Goal: Download file/media: Obtain a digital file from the website

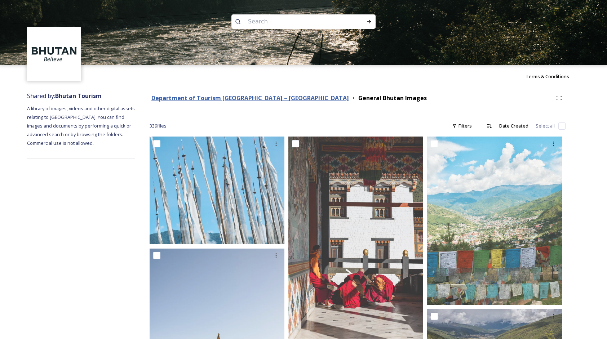
click at [259, 99] on strong "Department of Tourism [GEOGRAPHIC_DATA] – [GEOGRAPHIC_DATA]" at bounding box center [249, 98] width 197 height 8
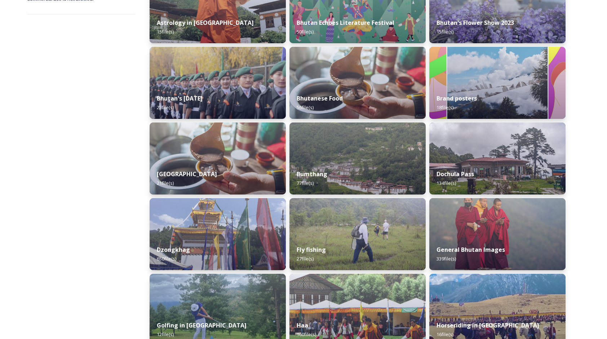
scroll to position [252, 0]
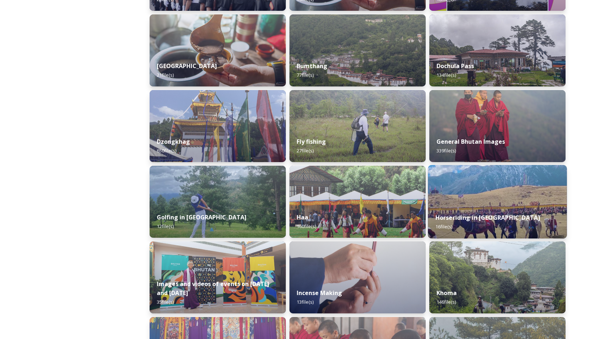
click at [509, 192] on img at bounding box center [497, 202] width 139 height 74
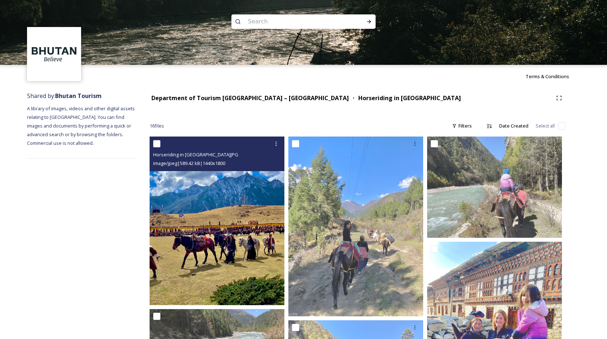
click at [210, 209] on img at bounding box center [217, 221] width 135 height 169
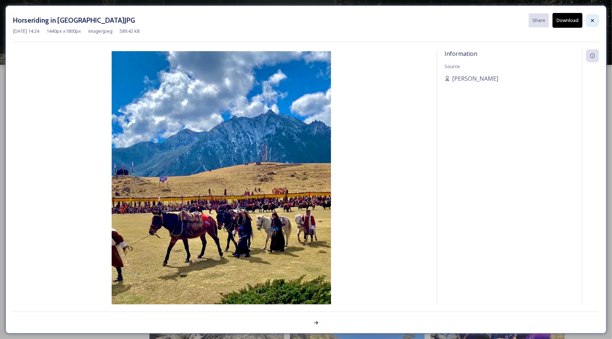
click at [593, 20] on icon at bounding box center [593, 21] width 6 height 6
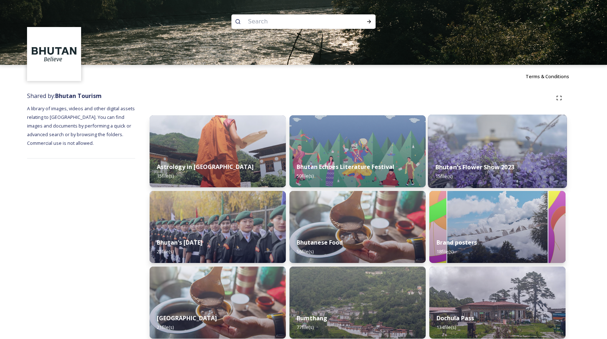
click at [541, 168] on div "Bhutan's Flower Show 2023 15 file(s)" at bounding box center [497, 171] width 139 height 33
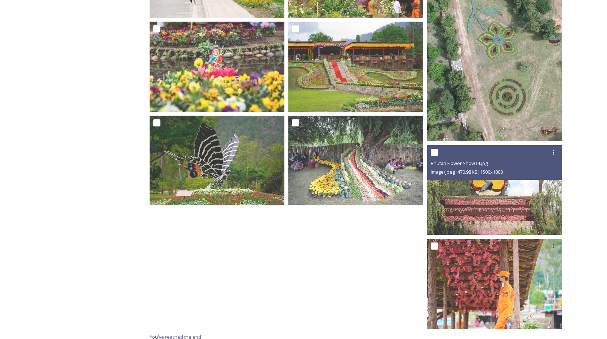
scroll to position [402, 0]
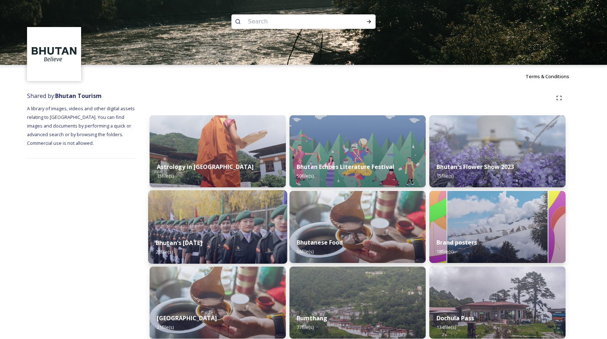
click at [218, 217] on img at bounding box center [217, 227] width 139 height 74
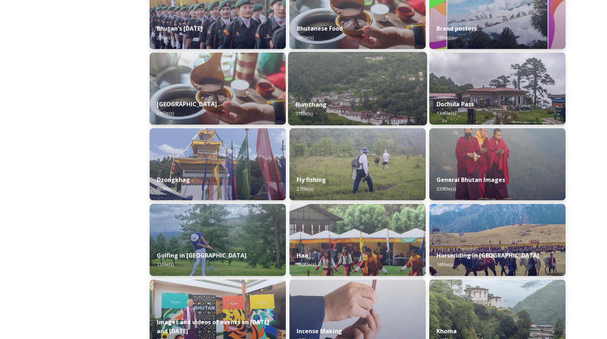
scroll to position [216, 0]
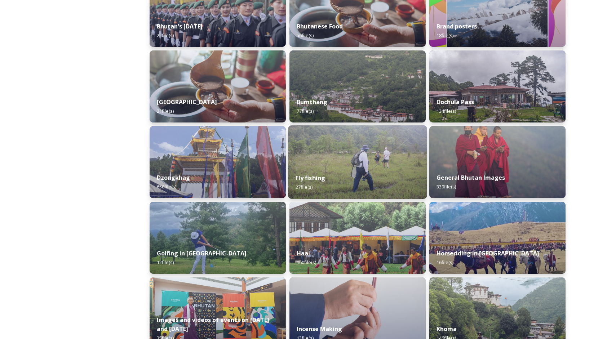
click at [387, 173] on div "Fly fishing 27 file(s)" at bounding box center [357, 182] width 139 height 33
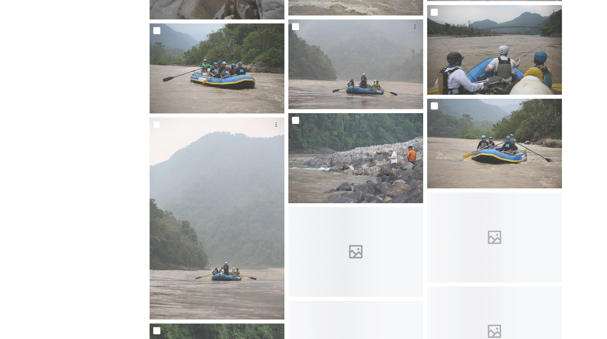
scroll to position [685, 0]
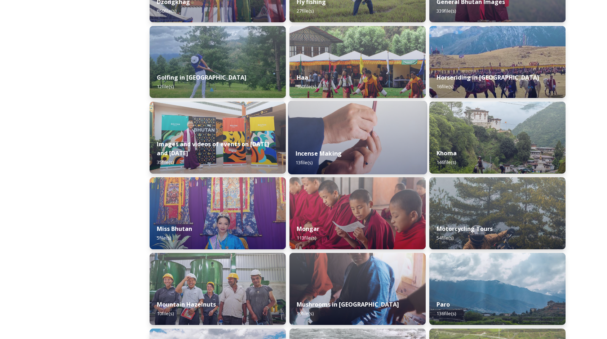
scroll to position [504, 0]
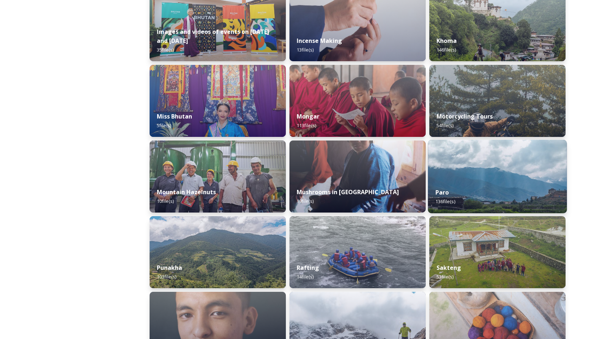
click at [531, 189] on div "Paro 136 file(s)" at bounding box center [497, 197] width 139 height 33
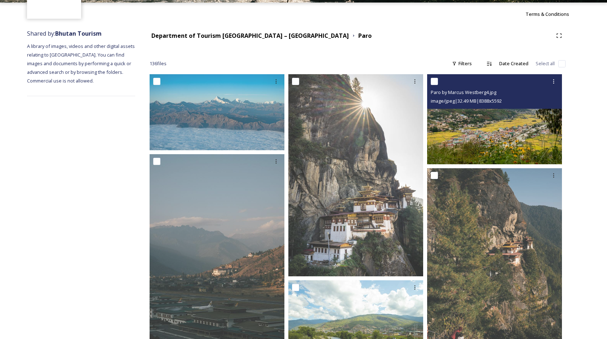
scroll to position [108, 0]
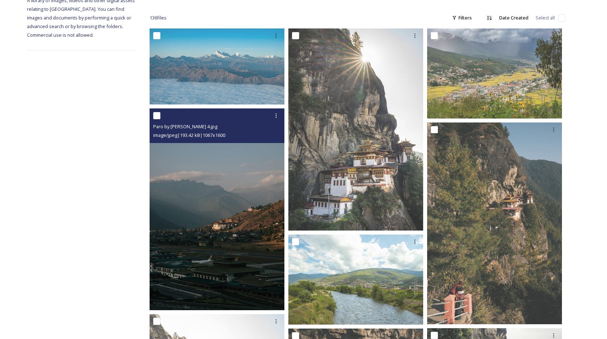
click at [221, 248] on img at bounding box center [217, 209] width 135 height 202
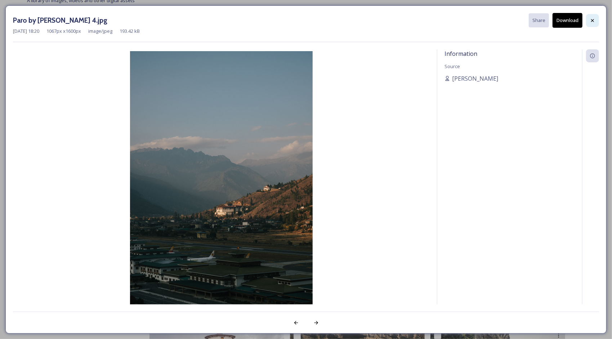
click at [594, 20] on icon at bounding box center [593, 21] width 6 height 6
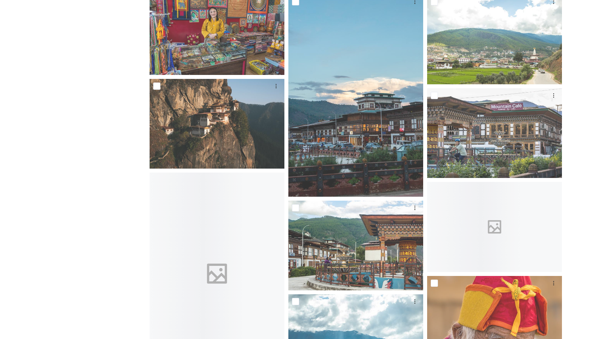
scroll to position [1333, 0]
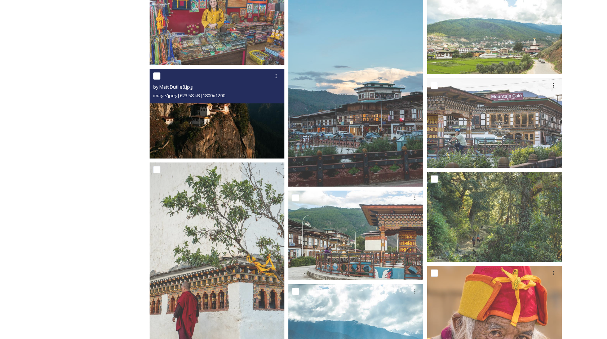
click at [245, 103] on img at bounding box center [217, 114] width 135 height 90
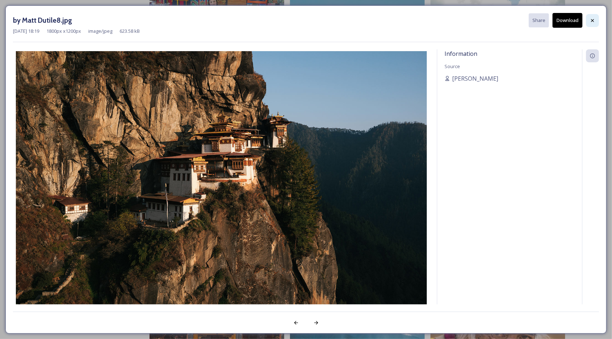
click at [590, 20] on icon at bounding box center [593, 21] width 6 height 6
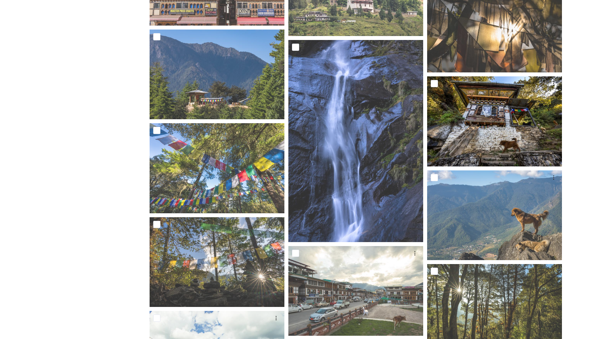
scroll to position [3387, 0]
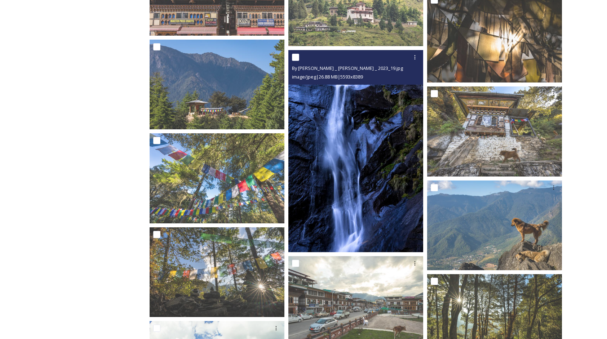
click at [376, 155] on img at bounding box center [355, 151] width 135 height 202
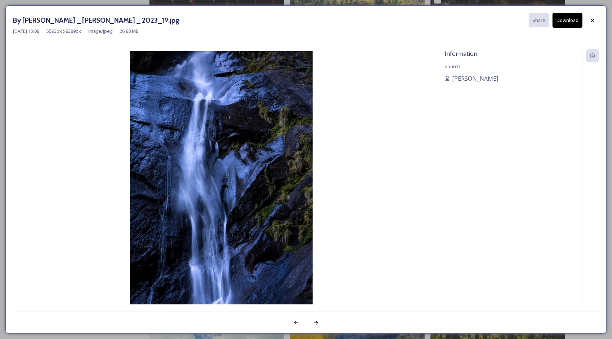
click at [576, 22] on button "Download" at bounding box center [568, 20] width 30 height 15
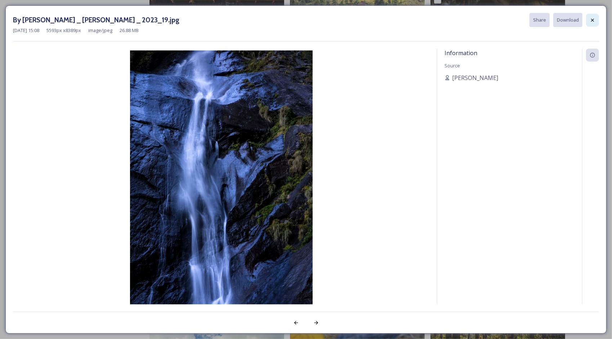
click at [594, 17] on icon at bounding box center [593, 20] width 6 height 6
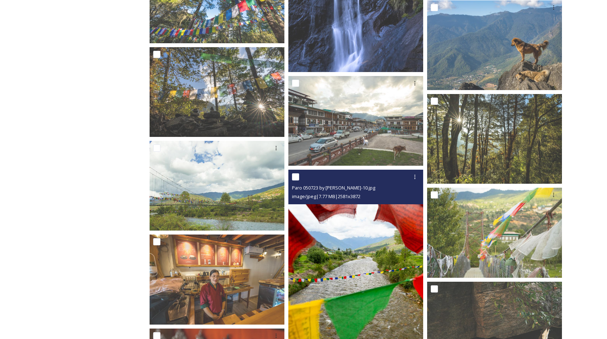
scroll to position [3712, 0]
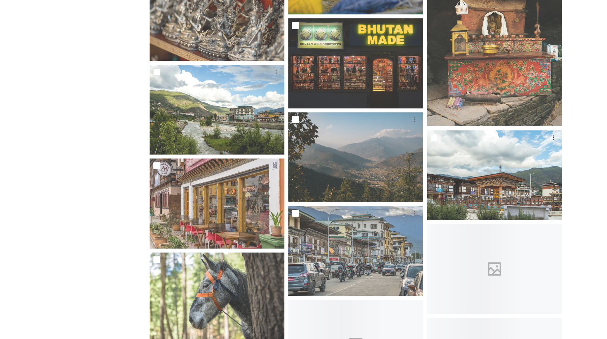
scroll to position [3928, 0]
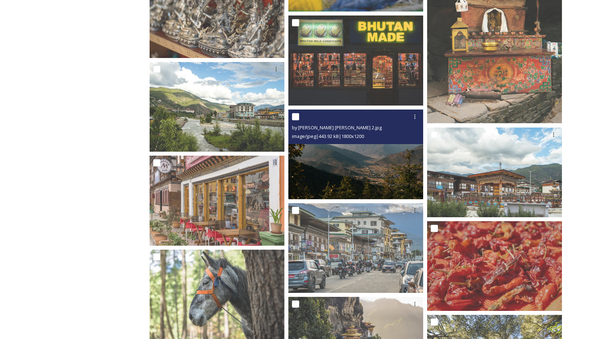
click at [396, 153] on img at bounding box center [355, 154] width 135 height 90
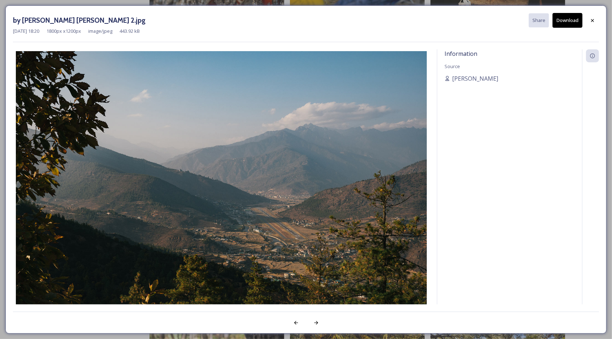
click at [564, 23] on button "Download" at bounding box center [568, 20] width 30 height 15
click at [592, 20] on icon at bounding box center [593, 21] width 6 height 6
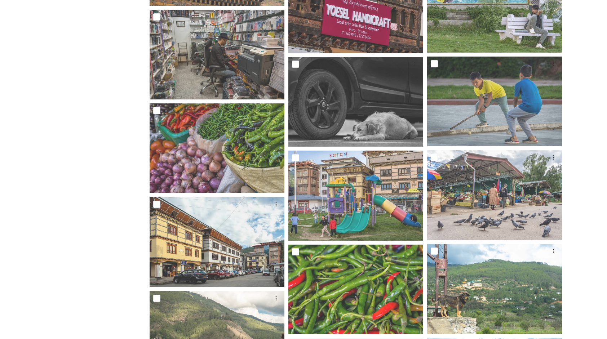
scroll to position [5042, 0]
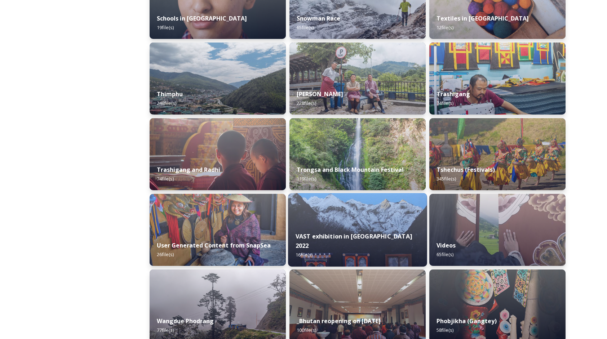
scroll to position [829, 0]
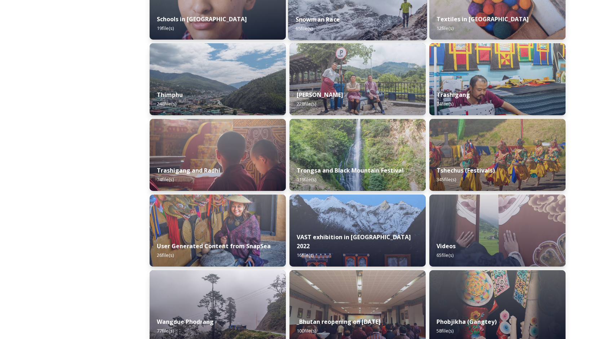
click at [363, 25] on div "Snowman Race 65 file(s)" at bounding box center [357, 24] width 139 height 33
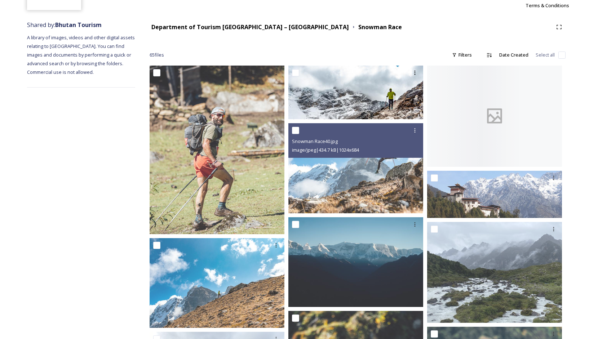
scroll to position [72, 0]
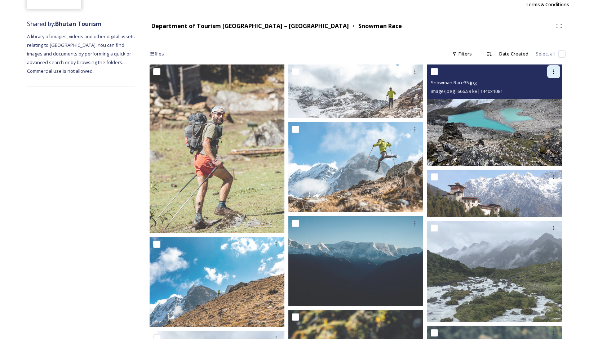
click at [554, 74] on icon at bounding box center [554, 72] width 6 height 6
click at [505, 124] on img at bounding box center [494, 115] width 135 height 101
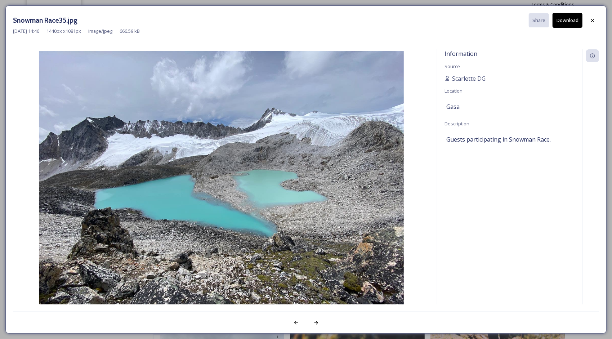
click at [561, 20] on button "Download" at bounding box center [568, 20] width 30 height 15
click at [592, 19] on icon at bounding box center [592, 20] width 3 height 3
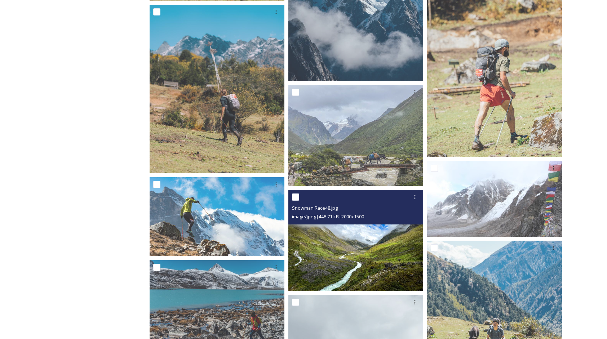
scroll to position [685, 0]
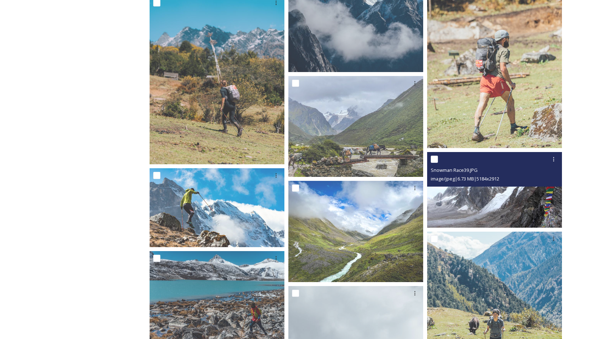
click at [492, 204] on img at bounding box center [494, 190] width 135 height 76
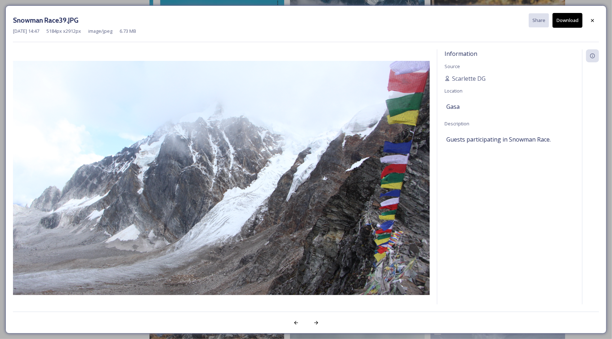
click at [572, 18] on button "Download" at bounding box center [568, 20] width 30 height 15
click at [593, 19] on icon at bounding box center [592, 20] width 3 height 3
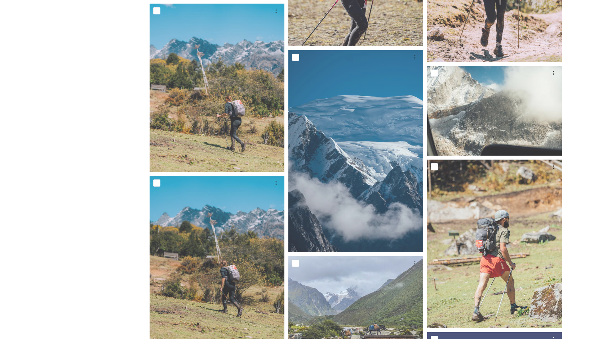
scroll to position [0, 0]
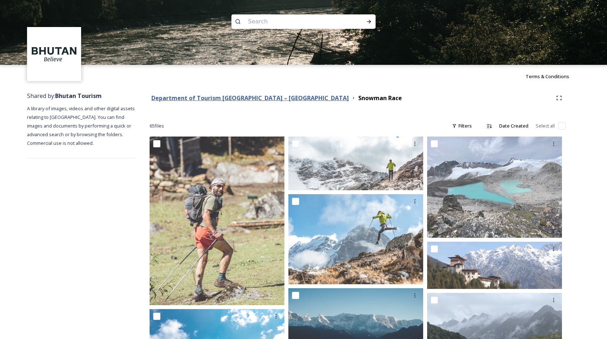
click at [258, 98] on strong "Department of Tourism [GEOGRAPHIC_DATA] – [GEOGRAPHIC_DATA]" at bounding box center [249, 98] width 197 height 8
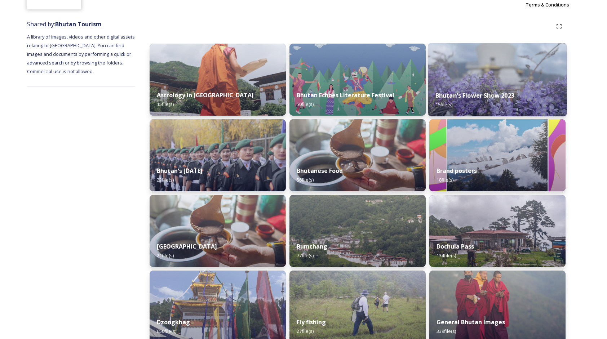
scroll to position [72, 0]
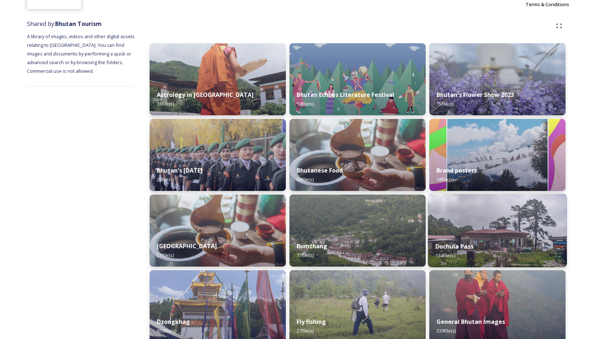
click at [474, 226] on img at bounding box center [497, 231] width 139 height 74
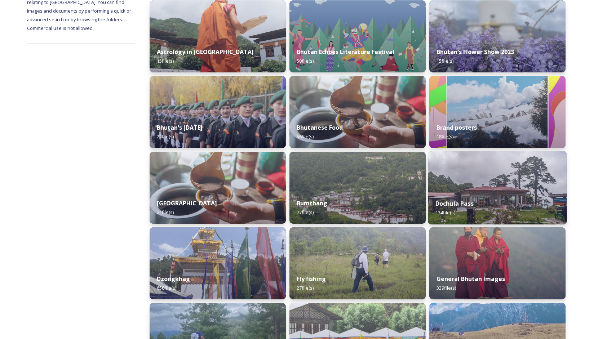
scroll to position [216, 0]
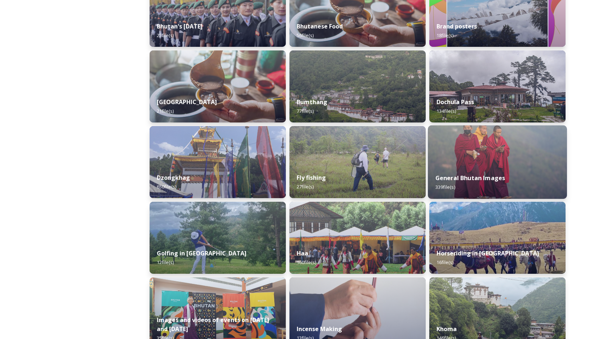
click at [466, 173] on div "General Bhutan Images 339 file(s)" at bounding box center [497, 182] width 139 height 33
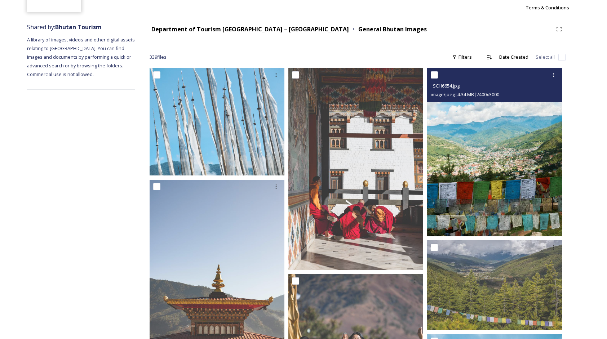
scroll to position [72, 0]
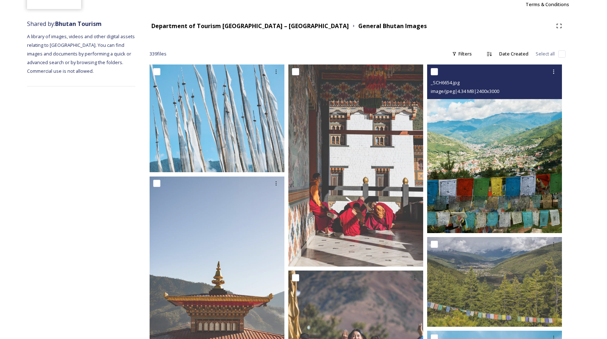
click at [499, 172] on img at bounding box center [494, 149] width 135 height 169
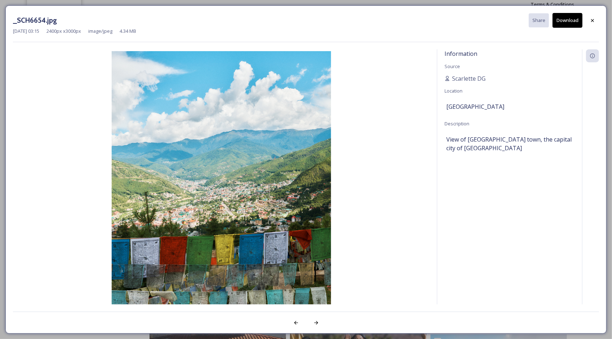
click at [574, 21] on button "Download" at bounding box center [568, 20] width 30 height 15
click at [591, 20] on icon at bounding box center [593, 21] width 6 height 6
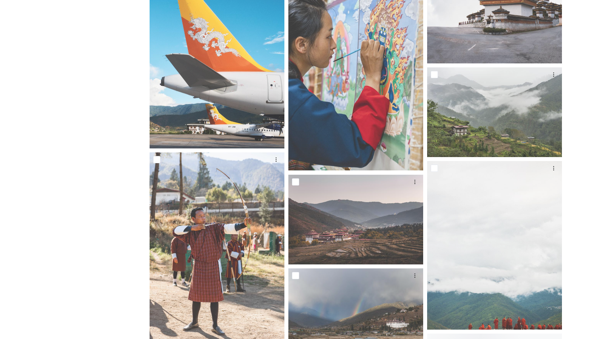
scroll to position [721, 0]
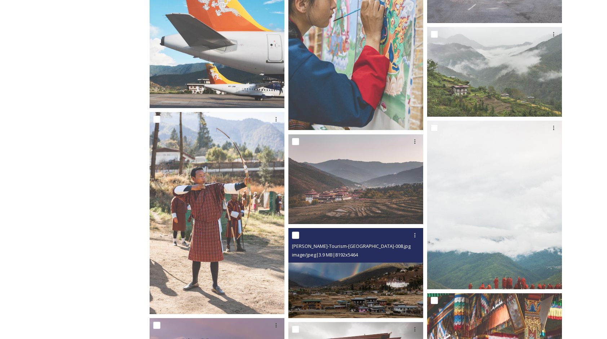
click at [390, 284] on img at bounding box center [355, 273] width 135 height 90
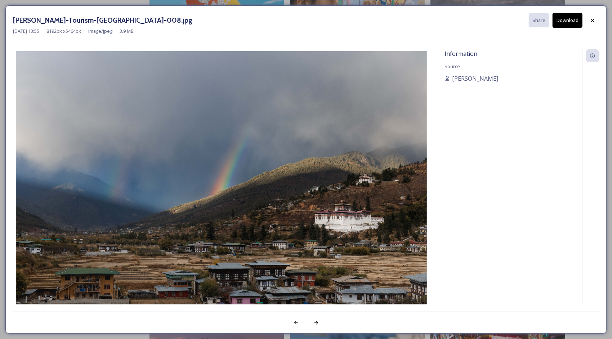
click at [566, 22] on button "Download" at bounding box center [568, 20] width 30 height 15
click at [594, 21] on icon at bounding box center [592, 20] width 3 height 3
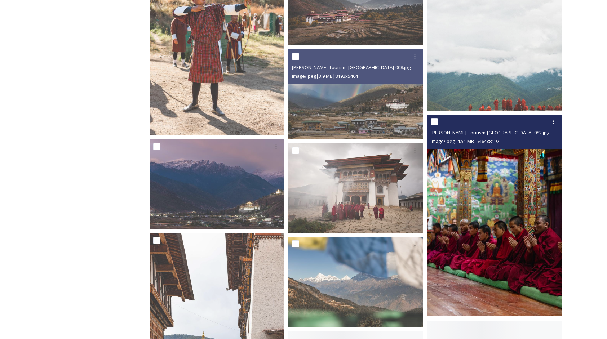
scroll to position [901, 0]
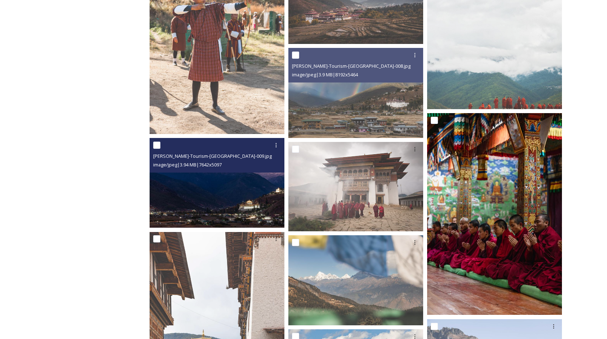
click at [192, 204] on img at bounding box center [217, 183] width 135 height 90
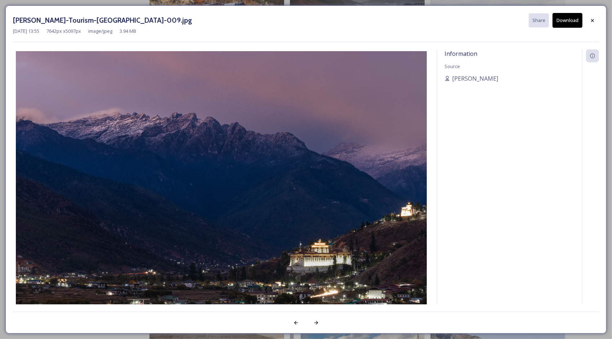
click at [570, 20] on button "Download" at bounding box center [568, 20] width 30 height 15
drag, startPoint x: 592, startPoint y: 21, endPoint x: 587, endPoint y: 25, distance: 6.8
click at [592, 21] on icon at bounding box center [593, 21] width 6 height 6
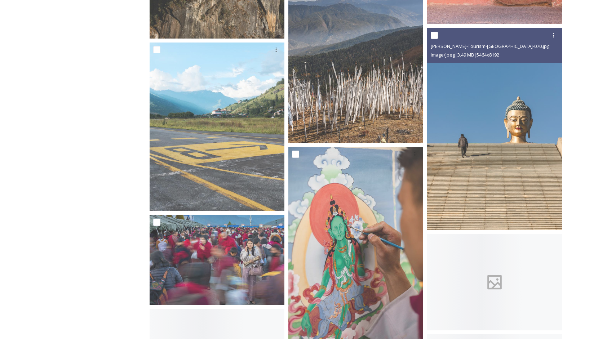
scroll to position [2919, 0]
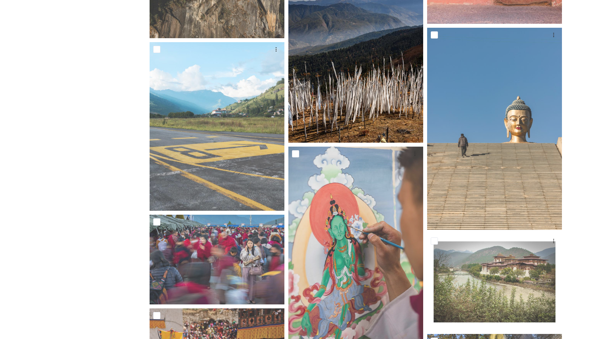
click at [374, 79] on img at bounding box center [355, 42] width 135 height 202
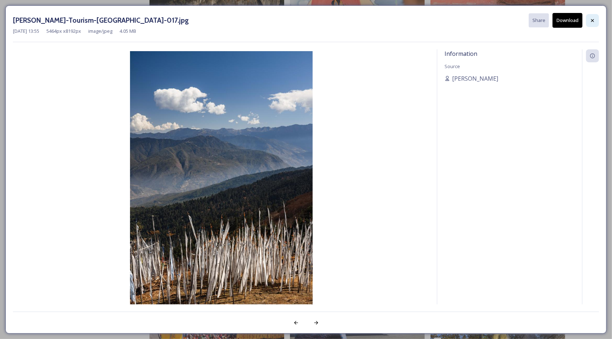
click at [597, 20] on div at bounding box center [592, 20] width 13 height 13
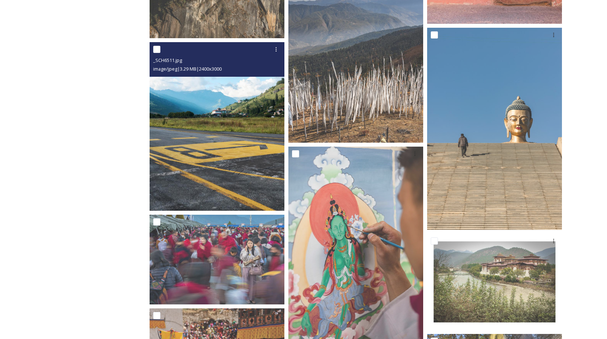
click at [195, 125] on img at bounding box center [217, 126] width 135 height 169
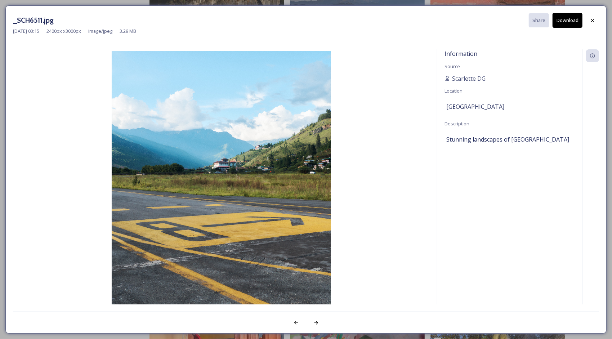
click at [577, 23] on button "Download" at bounding box center [568, 20] width 30 height 15
click at [593, 22] on icon at bounding box center [593, 21] width 6 height 6
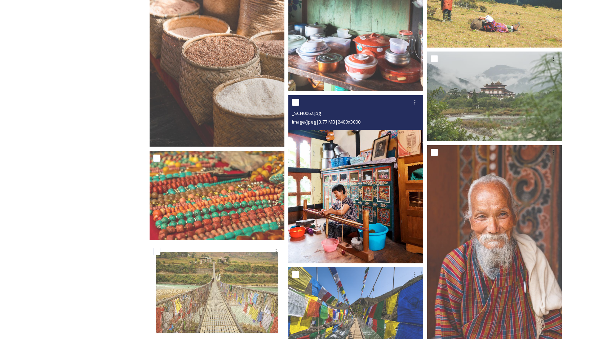
scroll to position [8288, 0]
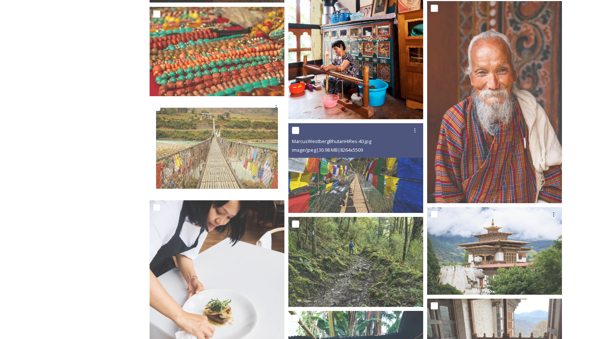
click at [369, 188] on img at bounding box center [355, 168] width 135 height 90
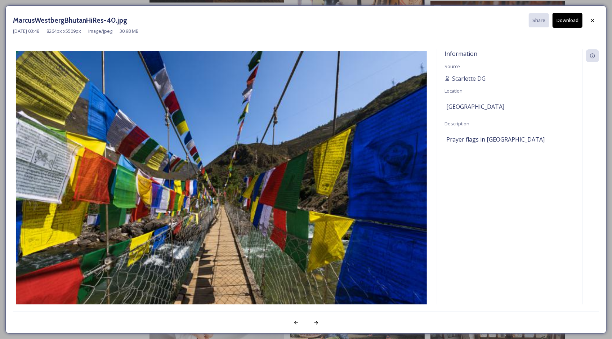
click at [577, 18] on button "Download" at bounding box center [568, 20] width 30 height 15
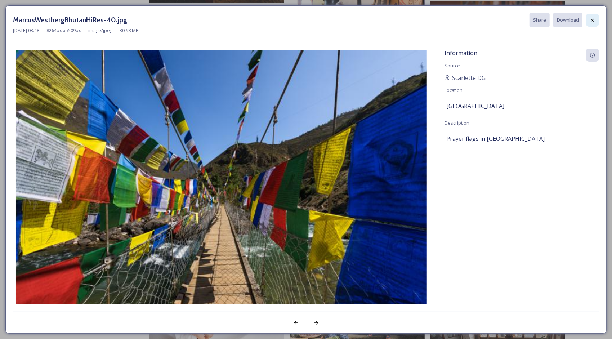
click at [593, 19] on icon at bounding box center [593, 20] width 6 height 6
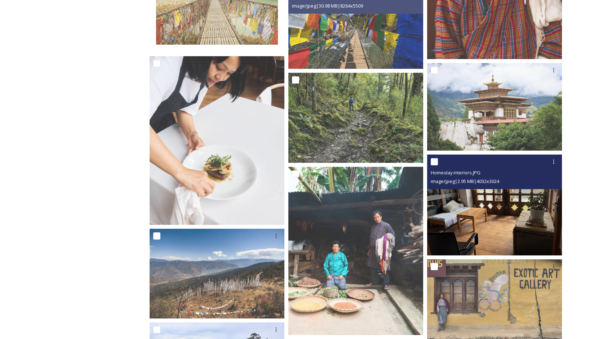
scroll to position [8468, 0]
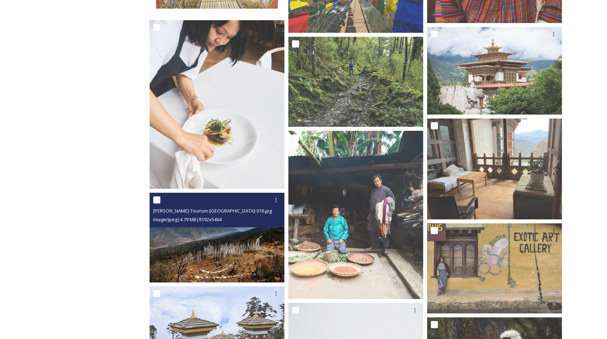
click at [249, 230] on img at bounding box center [217, 238] width 135 height 90
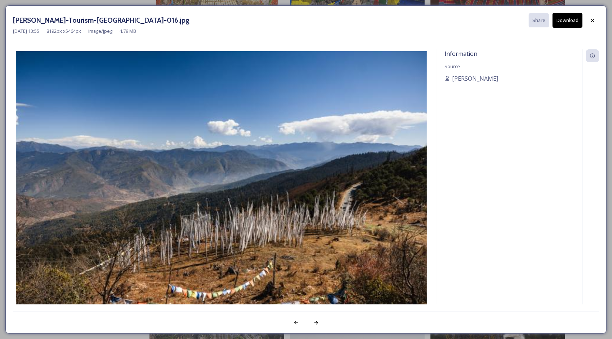
click at [562, 20] on button "Download" at bounding box center [568, 20] width 30 height 15
click at [593, 19] on icon at bounding box center [593, 21] width 6 height 6
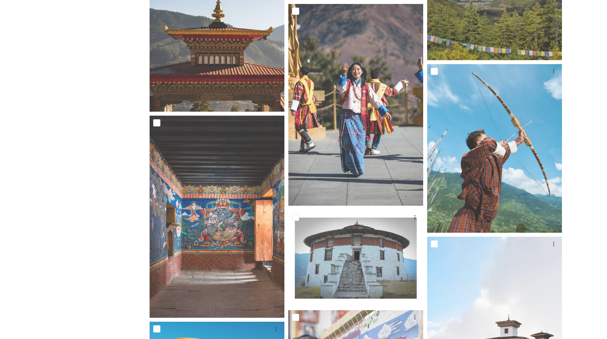
scroll to position [0, 0]
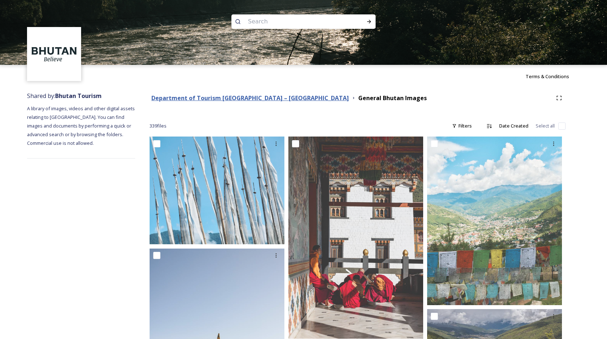
click at [179, 99] on strong "Department of Tourism [GEOGRAPHIC_DATA] – [GEOGRAPHIC_DATA]" at bounding box center [249, 98] width 197 height 8
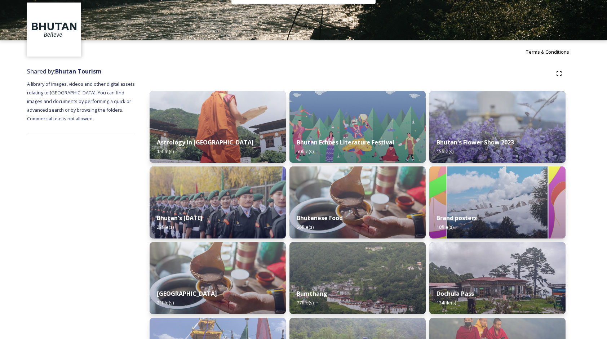
scroll to position [169, 0]
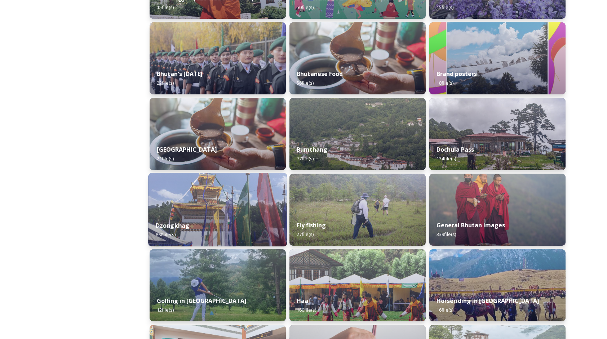
click at [214, 221] on div "Dzongkhag 650 file(s)" at bounding box center [217, 230] width 139 height 33
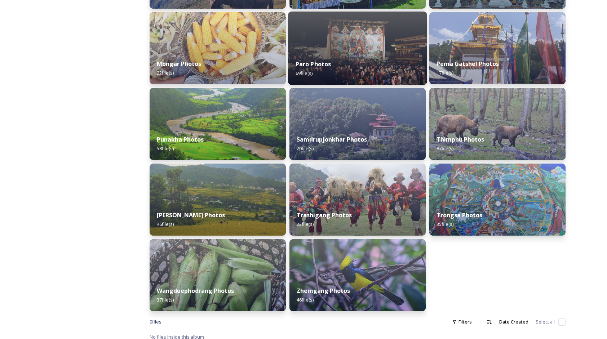
scroll to position [260, 0]
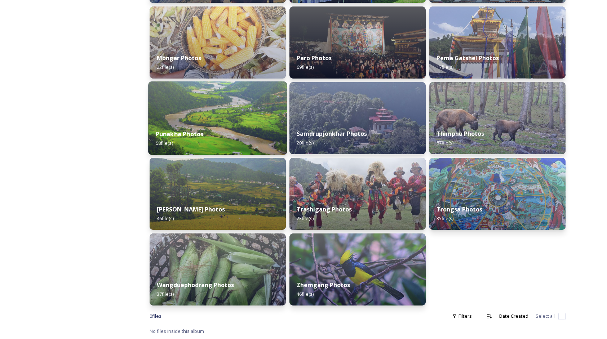
click at [188, 112] on img at bounding box center [217, 118] width 139 height 74
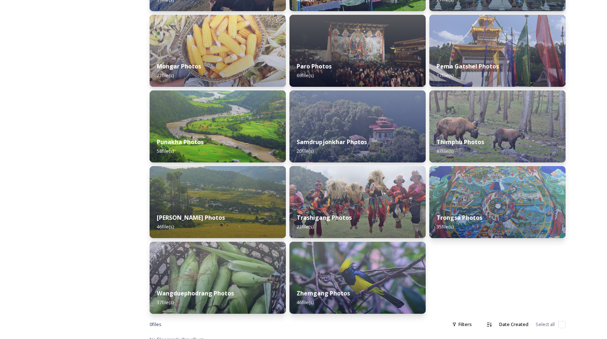
scroll to position [252, 0]
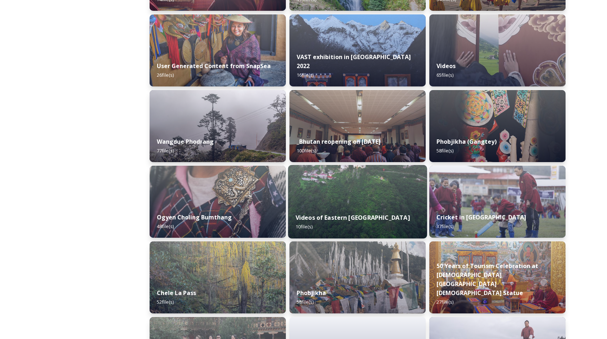
scroll to position [1142, 0]
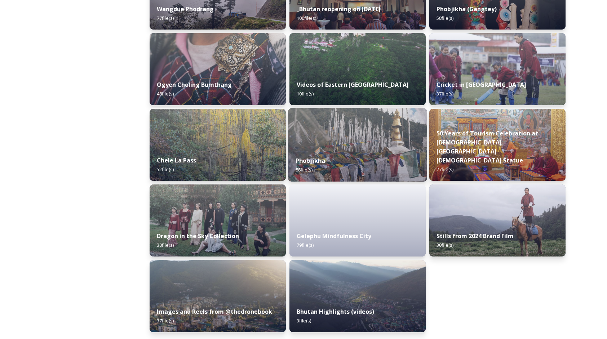
click at [359, 156] on div "Phobjikha 58 file(s)" at bounding box center [357, 165] width 139 height 33
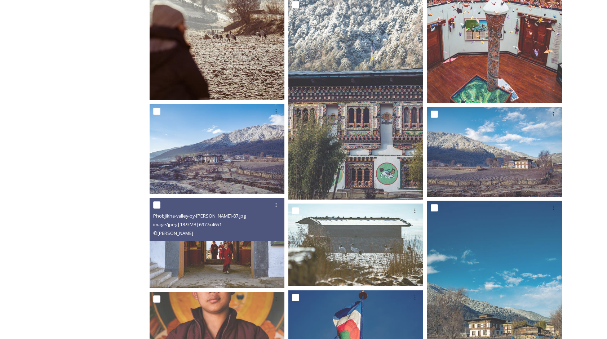
scroll to position [1297, 0]
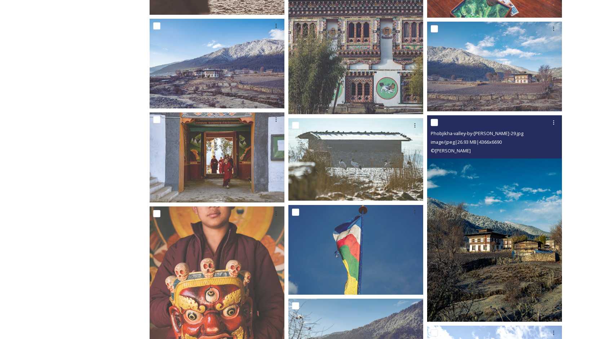
click at [512, 244] on img at bounding box center [494, 218] width 135 height 206
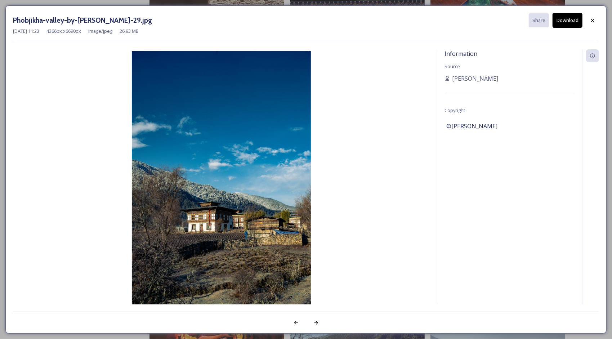
click at [570, 24] on button "Download" at bounding box center [568, 20] width 30 height 15
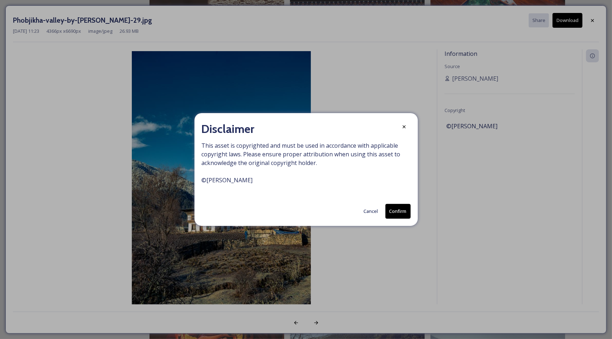
click at [412, 123] on div "Disclaimer This asset is copyrighted and must be used in accordance with applic…" at bounding box center [306, 169] width 223 height 113
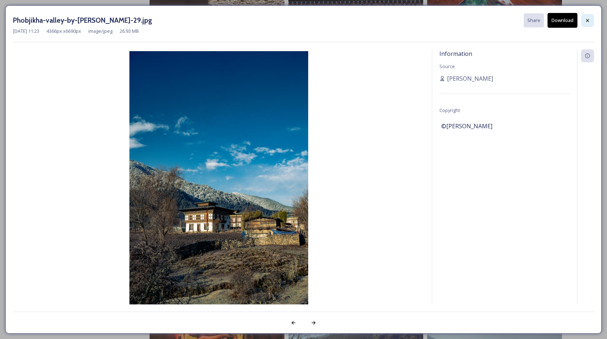
click at [590, 19] on icon at bounding box center [587, 21] width 6 height 6
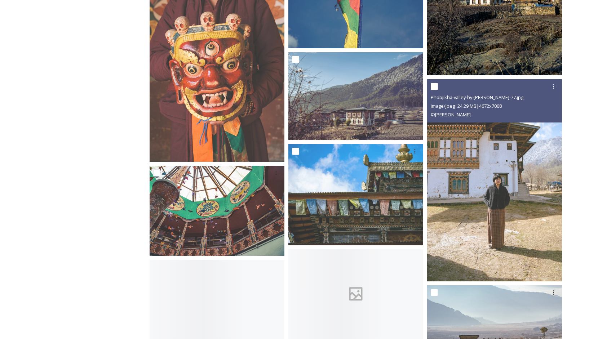
scroll to position [1549, 0]
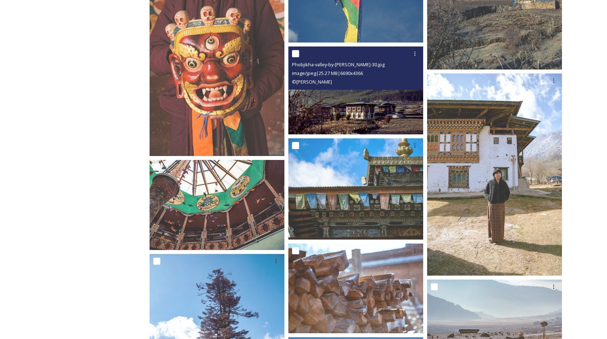
click at [359, 123] on img at bounding box center [355, 90] width 135 height 88
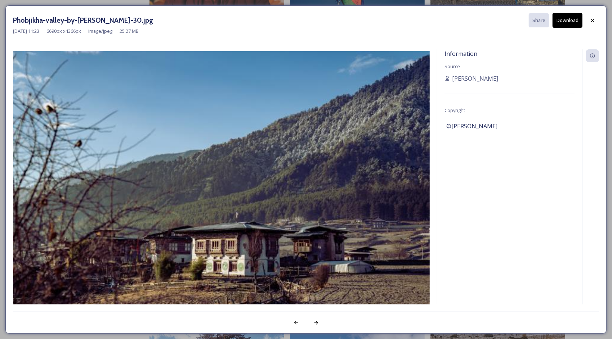
click at [564, 25] on button "Download" at bounding box center [568, 20] width 30 height 15
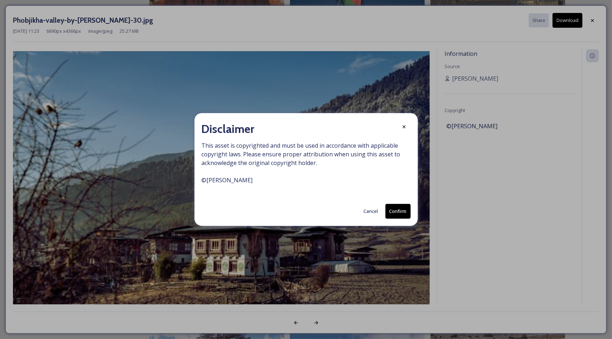
click at [365, 215] on button "Cancel" at bounding box center [371, 211] width 22 height 14
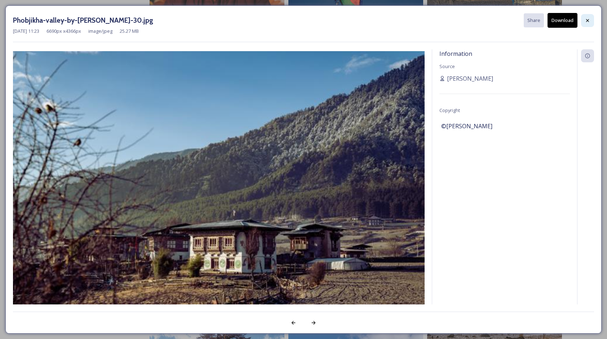
click at [589, 19] on icon at bounding box center [587, 21] width 6 height 6
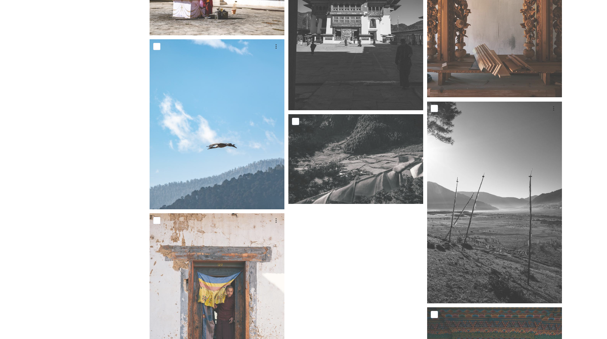
scroll to position [2414, 0]
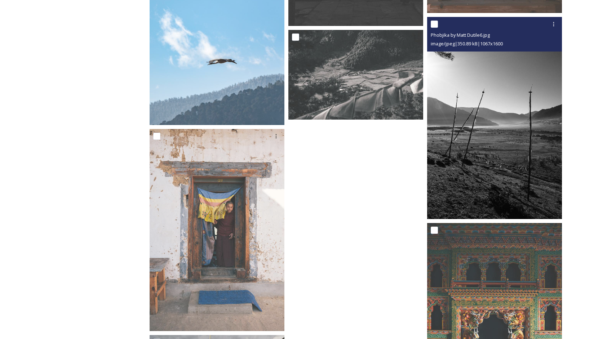
click at [517, 151] on img at bounding box center [494, 118] width 135 height 202
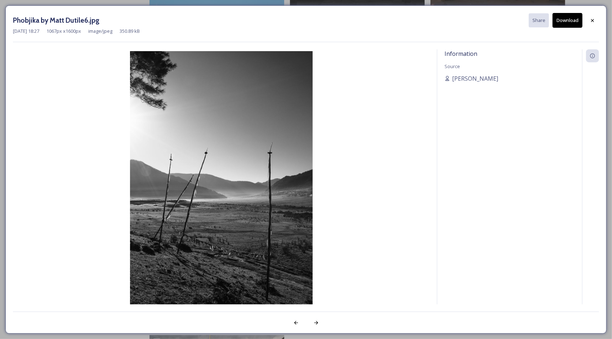
click at [564, 26] on button "Download" at bounding box center [568, 20] width 30 height 15
click at [594, 18] on icon at bounding box center [593, 21] width 6 height 6
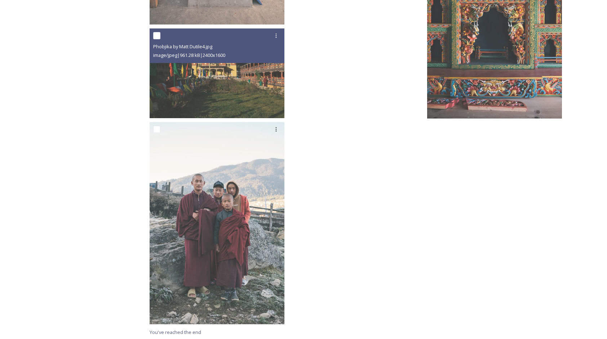
scroll to position [2722, 0]
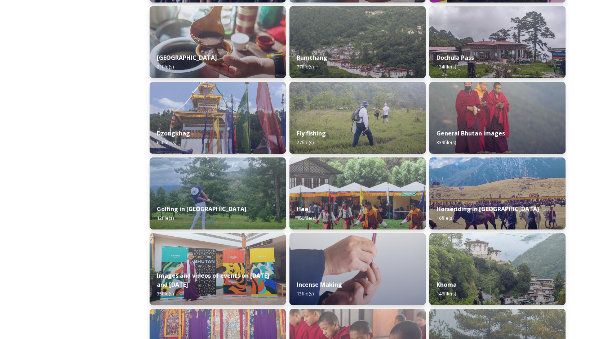
scroll to position [324, 0]
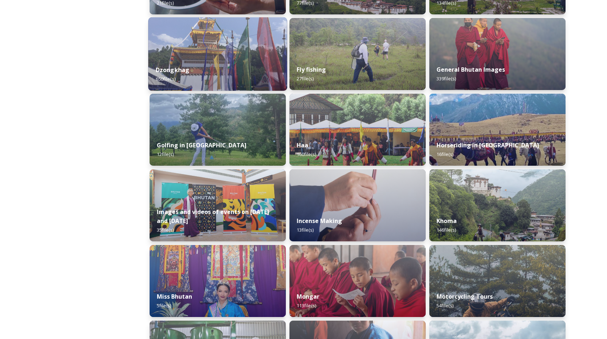
click at [213, 73] on div "Dzongkhag 650 file(s)" at bounding box center [217, 74] width 139 height 33
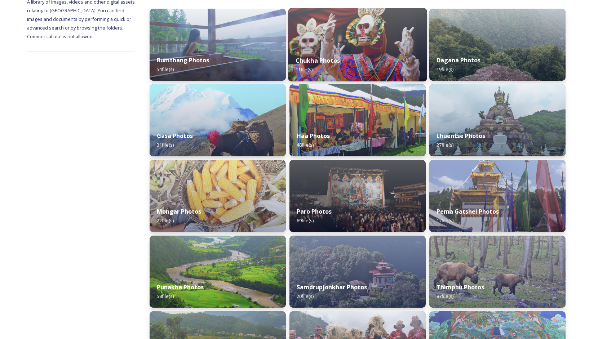
scroll to position [108, 0]
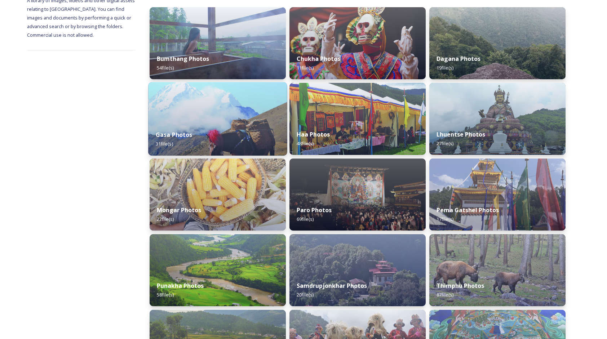
click at [222, 123] on img at bounding box center [217, 119] width 139 height 74
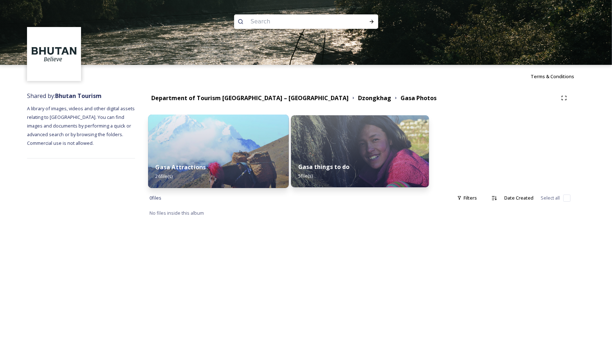
click at [248, 155] on img at bounding box center [218, 152] width 141 height 74
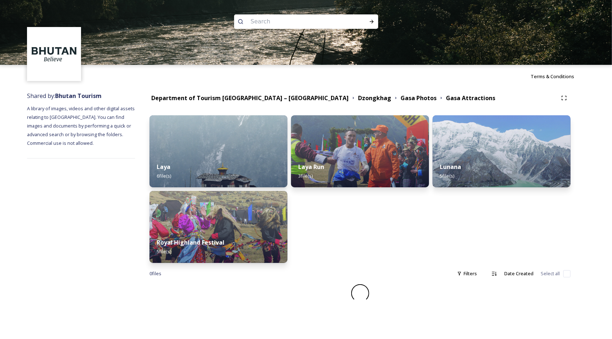
click at [248, 155] on img at bounding box center [219, 151] width 138 height 72
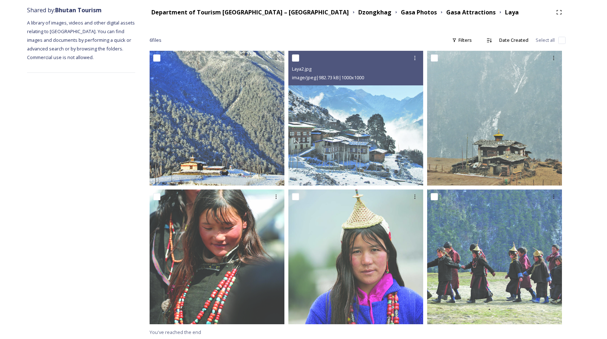
scroll to position [86, 0]
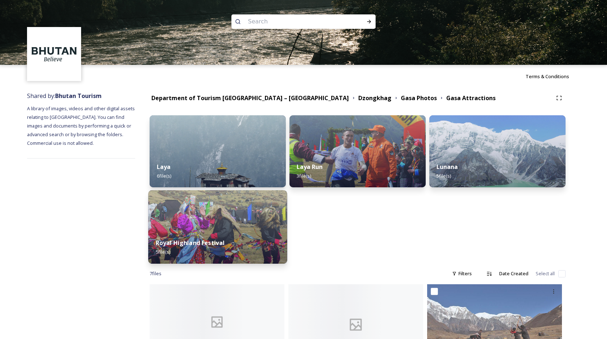
click at [231, 227] on img at bounding box center [217, 227] width 139 height 74
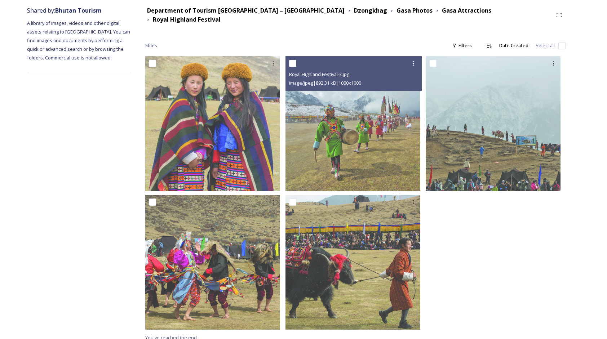
scroll to position [86, 0]
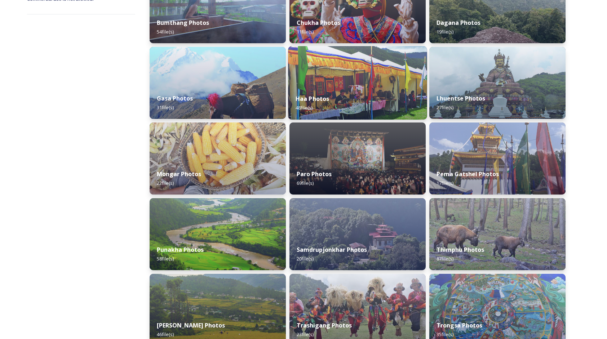
scroll to position [216, 0]
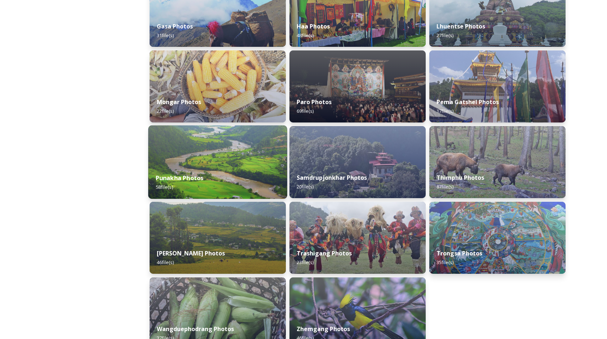
click at [250, 186] on div "Punakha Photos 58 file(s)" at bounding box center [217, 182] width 139 height 33
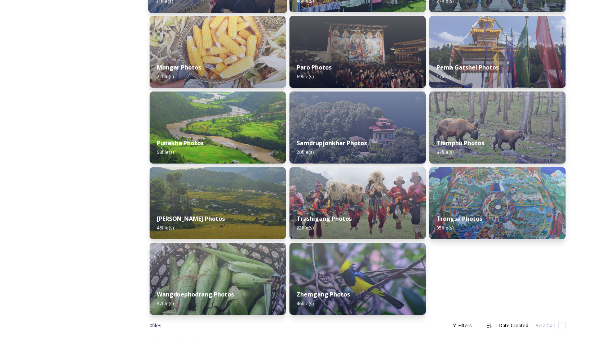
scroll to position [252, 0]
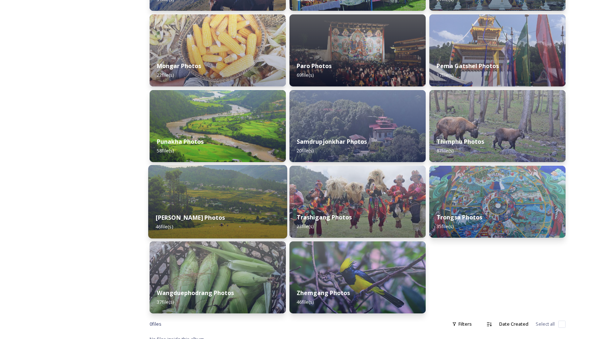
click at [217, 196] on img at bounding box center [217, 202] width 139 height 74
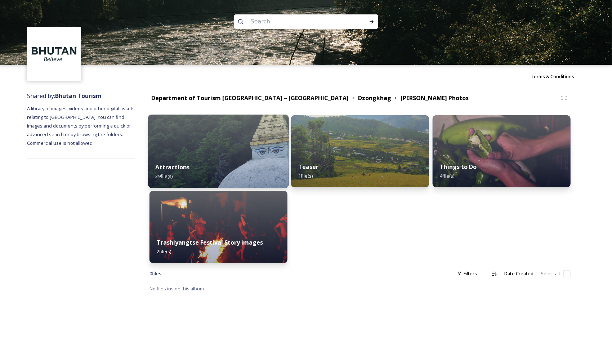
click at [227, 166] on div "Attractions 39 file(s)" at bounding box center [218, 171] width 141 height 33
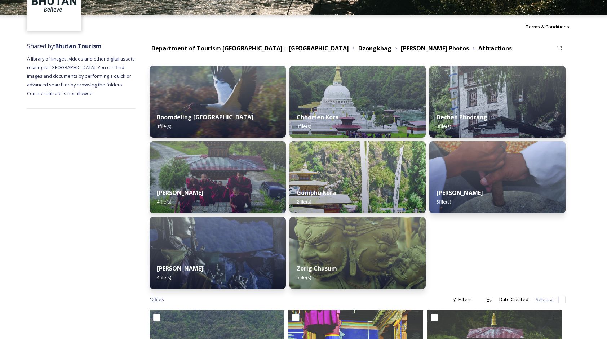
scroll to position [108, 0]
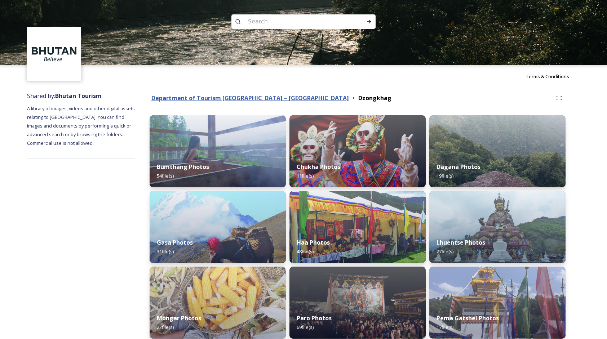
click at [237, 101] on strong "Department of Tourism [GEOGRAPHIC_DATA] – [GEOGRAPHIC_DATA]" at bounding box center [249, 98] width 197 height 8
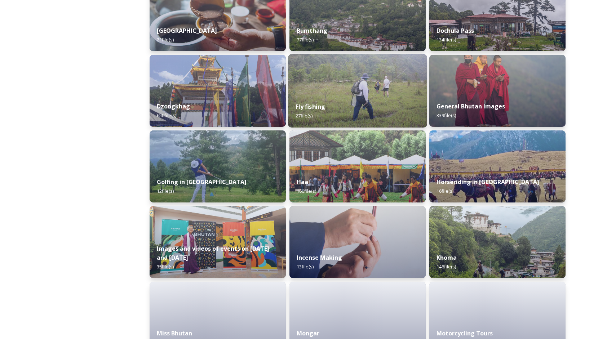
scroll to position [288, 0]
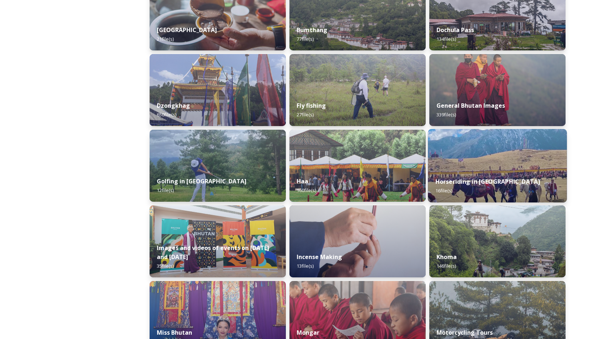
click at [505, 179] on div "Horseriding in [GEOGRAPHIC_DATA] 16 file(s)" at bounding box center [497, 186] width 139 height 33
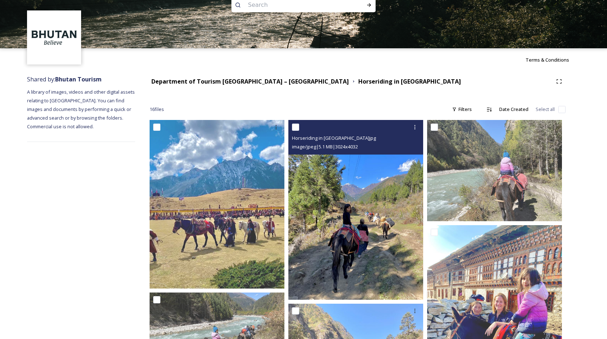
scroll to position [15, 0]
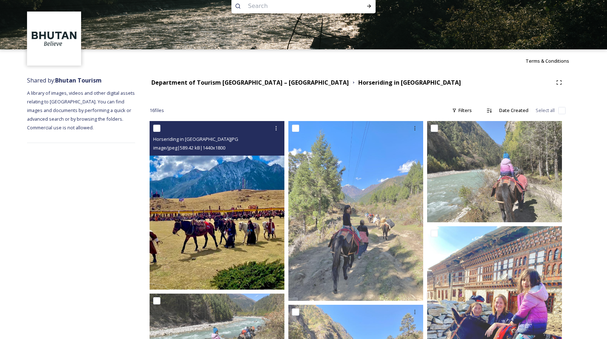
click at [213, 179] on img at bounding box center [217, 205] width 135 height 169
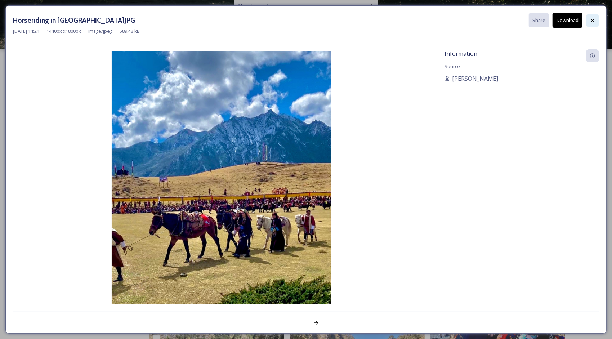
click at [595, 21] on icon at bounding box center [593, 21] width 6 height 6
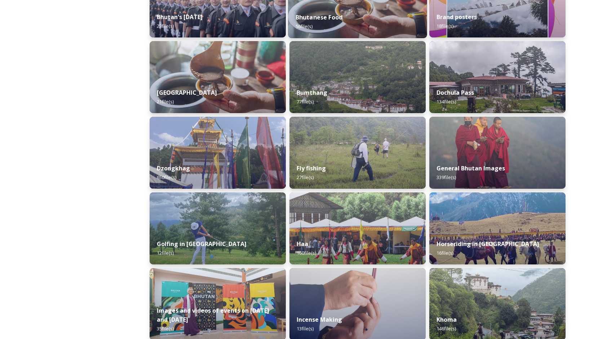
scroll to position [324, 0]
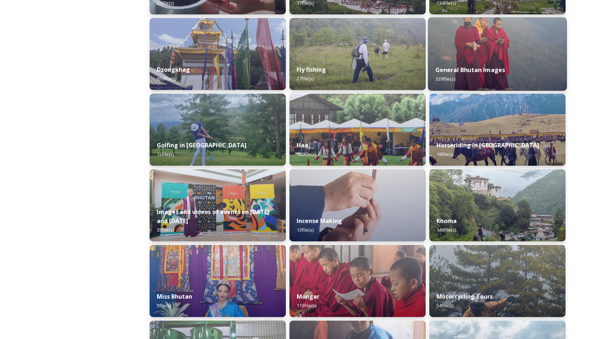
click at [489, 66] on strong "General Bhutan Images" at bounding box center [470, 70] width 70 height 8
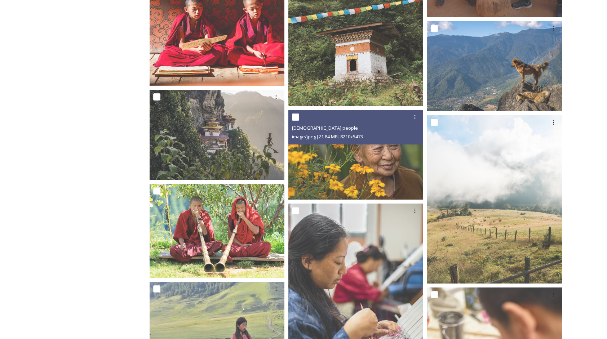
scroll to position [7567, 0]
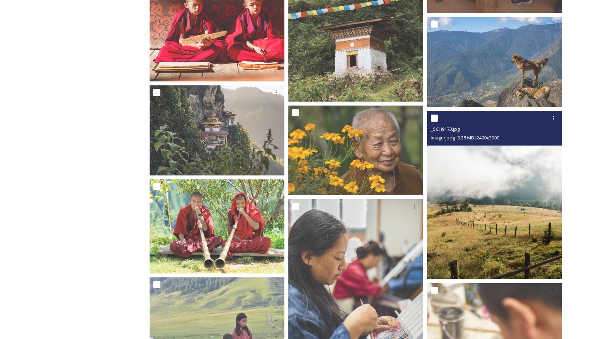
click at [496, 218] on img at bounding box center [494, 195] width 135 height 169
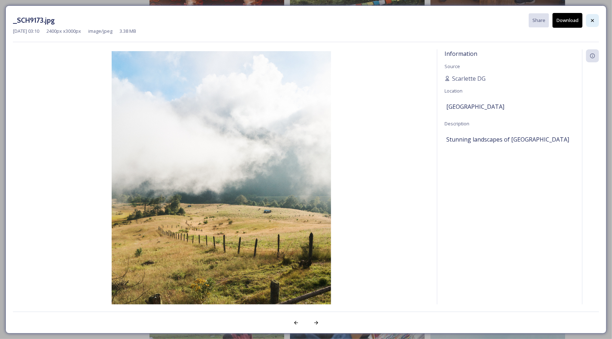
click at [593, 21] on icon at bounding box center [593, 21] width 6 height 6
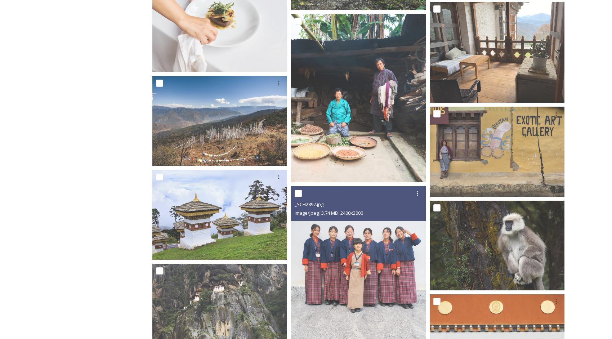
scroll to position [8612, 0]
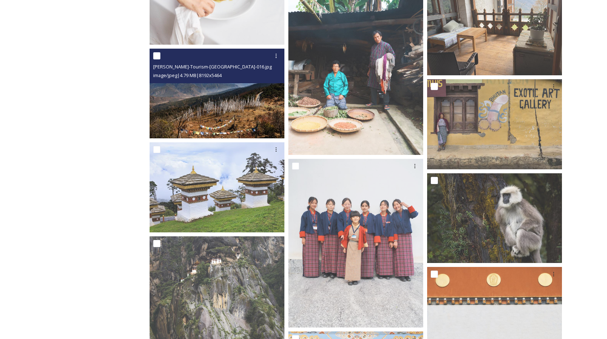
click at [201, 97] on img at bounding box center [217, 94] width 135 height 90
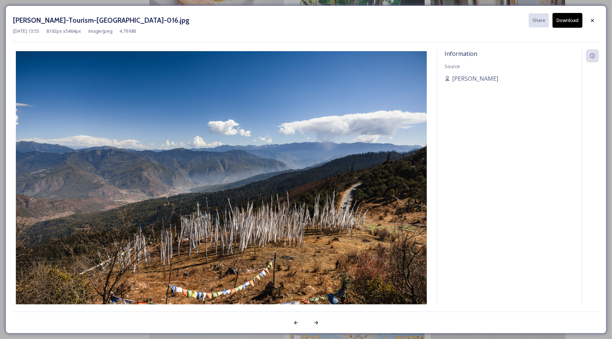
click at [578, 24] on button "Download" at bounding box center [568, 20] width 30 height 15
